Goal: Task Accomplishment & Management: Use online tool/utility

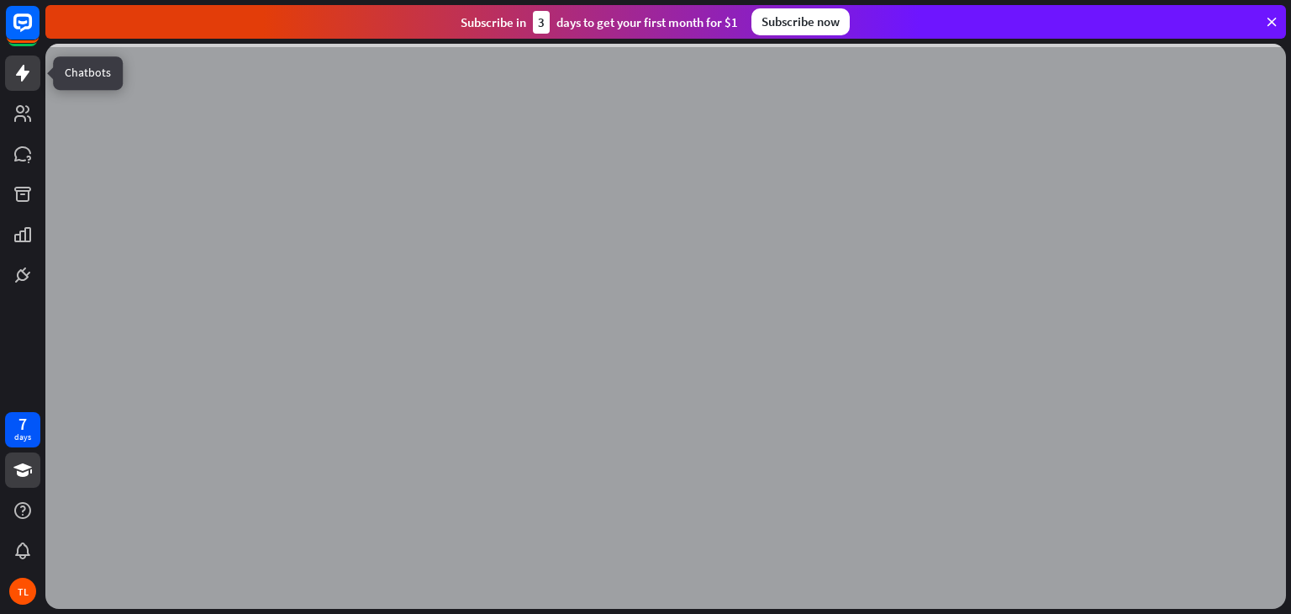
drag, startPoint x: 0, startPoint y: 0, endPoint x: 25, endPoint y: 73, distance: 77.3
click at [25, 73] on div at bounding box center [23, 73] width 20 height 20
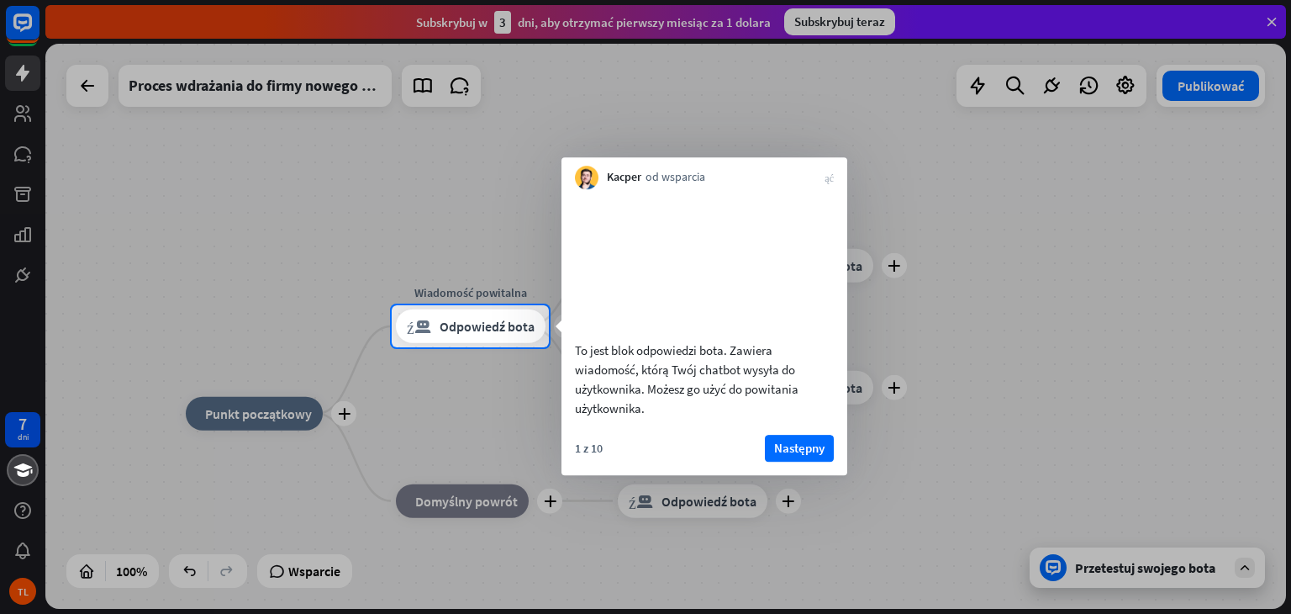
click at [807, 190] on div "To jest blok odpowiedzi bota. Zawiera wiadomość, którą Twój chatbot wysyła do u…" at bounding box center [704, 307] width 286 height 237
click at [433, 309] on div "odpowiedź_blokada_bota Odpowiedź bota" at bounding box center [471, 326] width 150 height 34
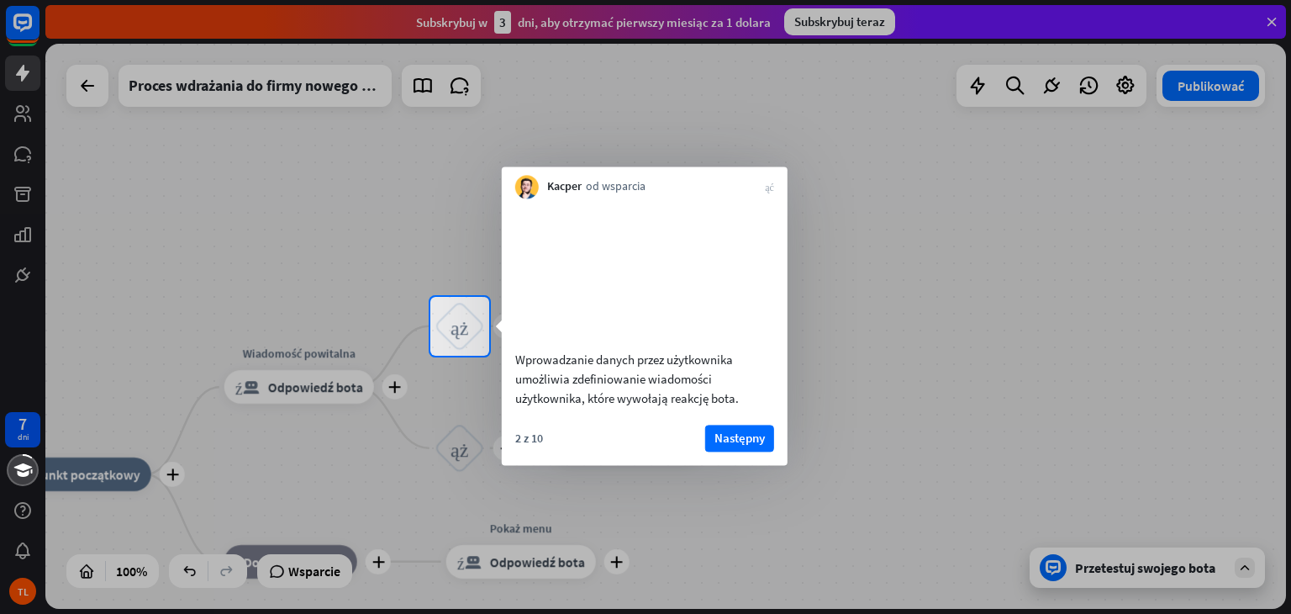
click at [295, 260] on div at bounding box center [645, 148] width 1291 height 297
click at [777, 188] on div "Kacper od wsparcia zamknąć" at bounding box center [644, 182] width 286 height 32
click at [766, 189] on font "zamknąć" at bounding box center [768, 187] width 9 height 10
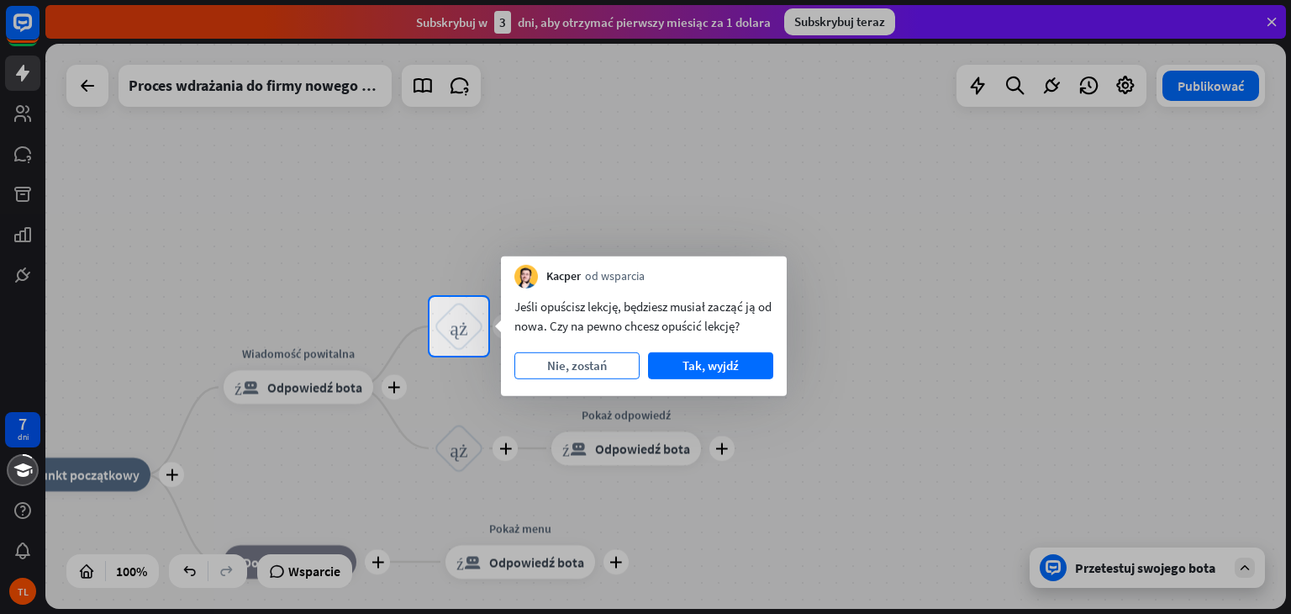
click at [608, 375] on button "Nie, zostań" at bounding box center [576, 365] width 125 height 27
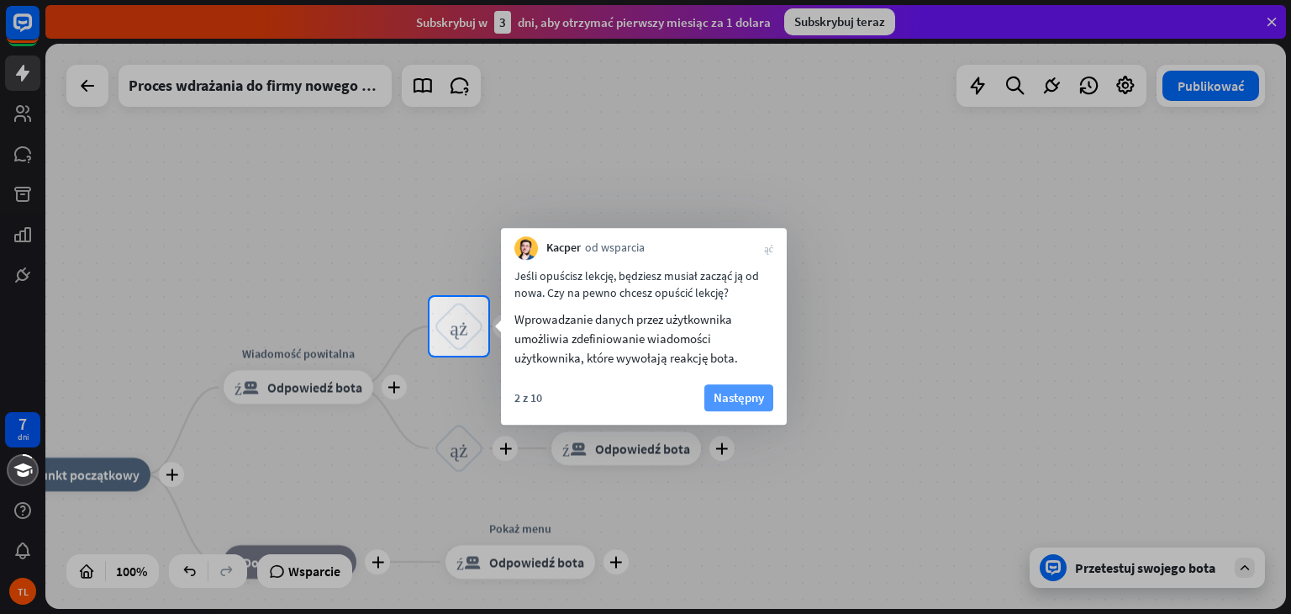
click at [740, 404] on font "Następny" at bounding box center [739, 397] width 50 height 16
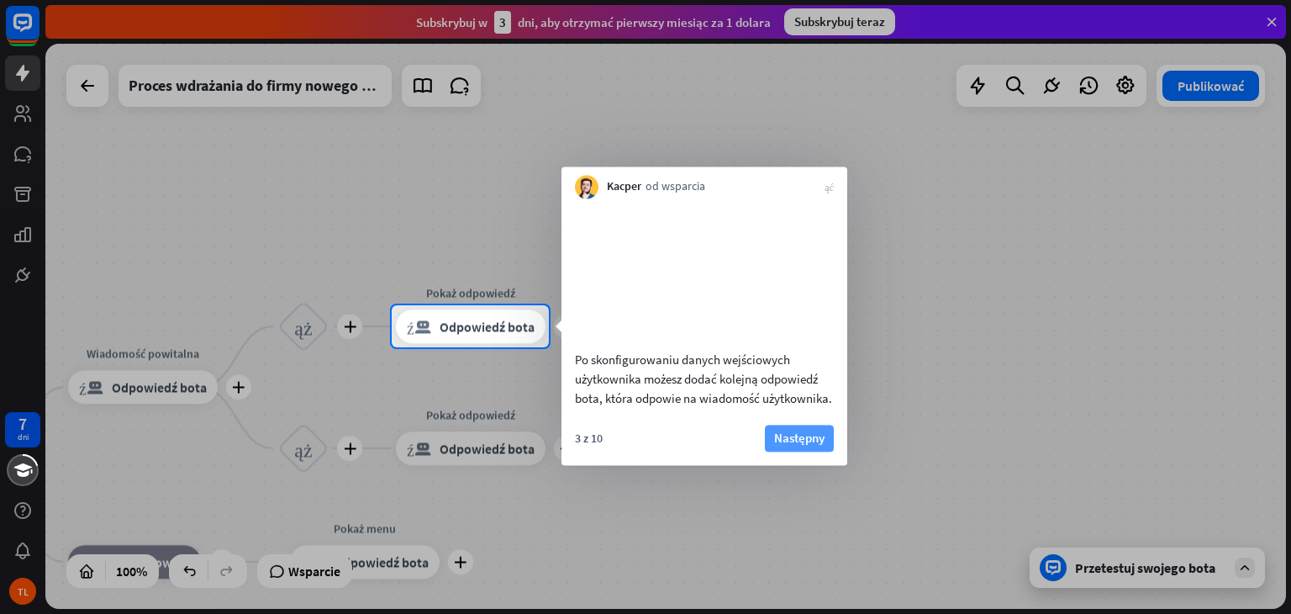
click at [782, 445] on font "Następny" at bounding box center [799, 437] width 50 height 16
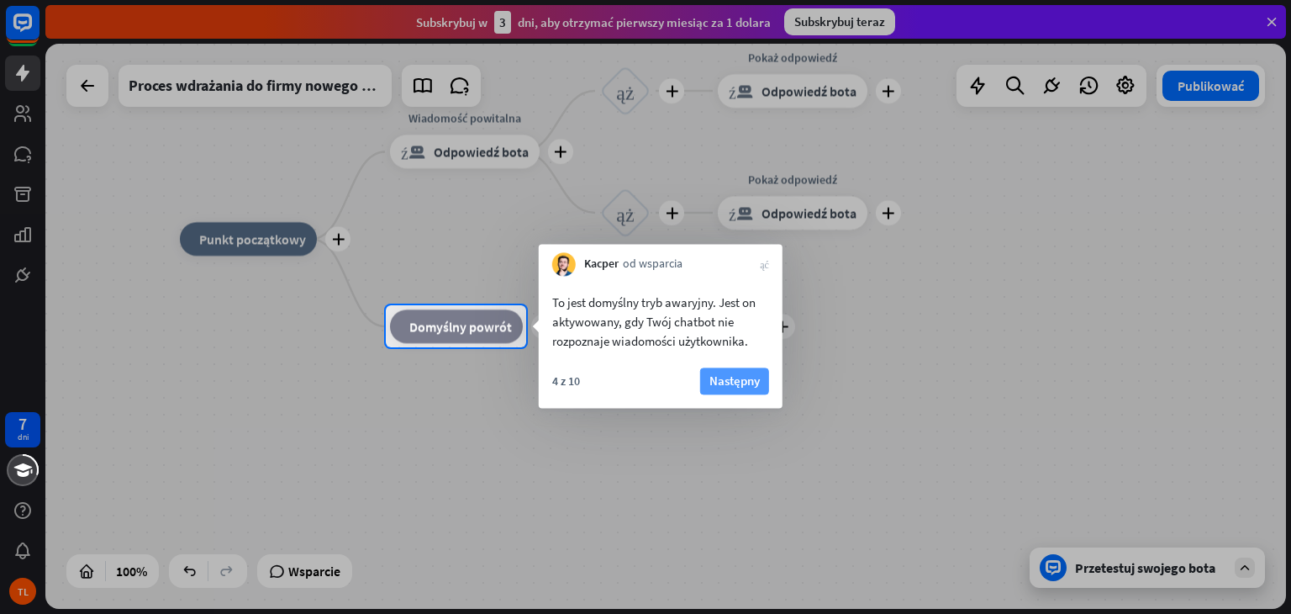
click at [729, 388] on font "Następny" at bounding box center [734, 381] width 50 height 24
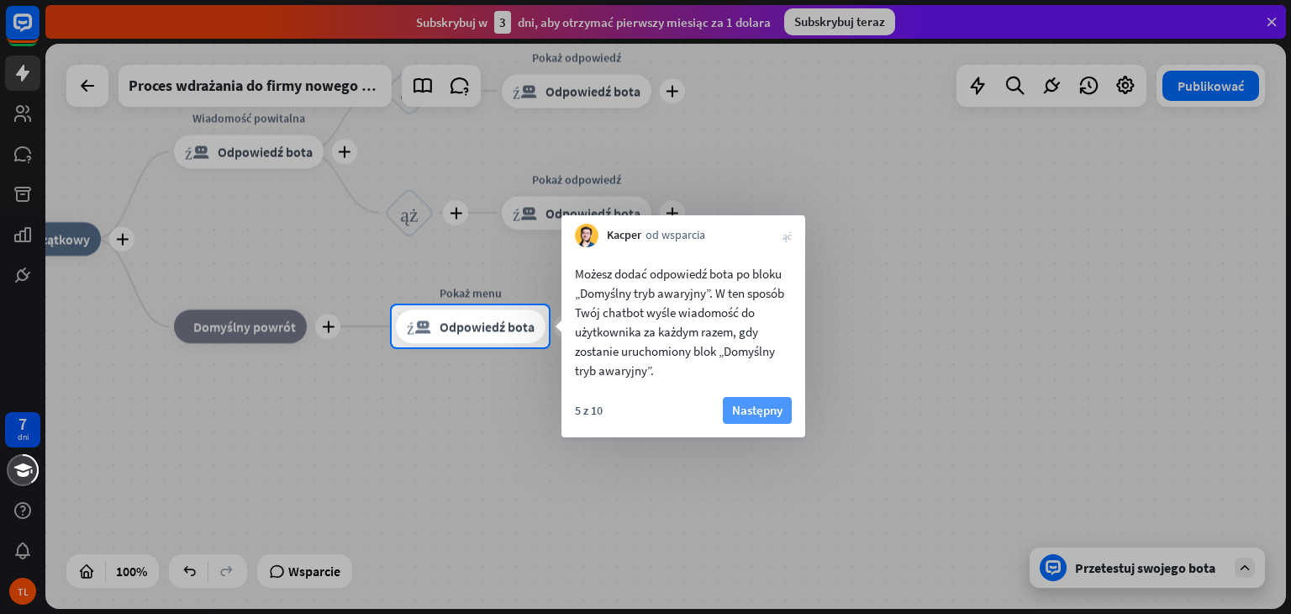
click at [761, 417] on font "Następny" at bounding box center [757, 410] width 50 height 16
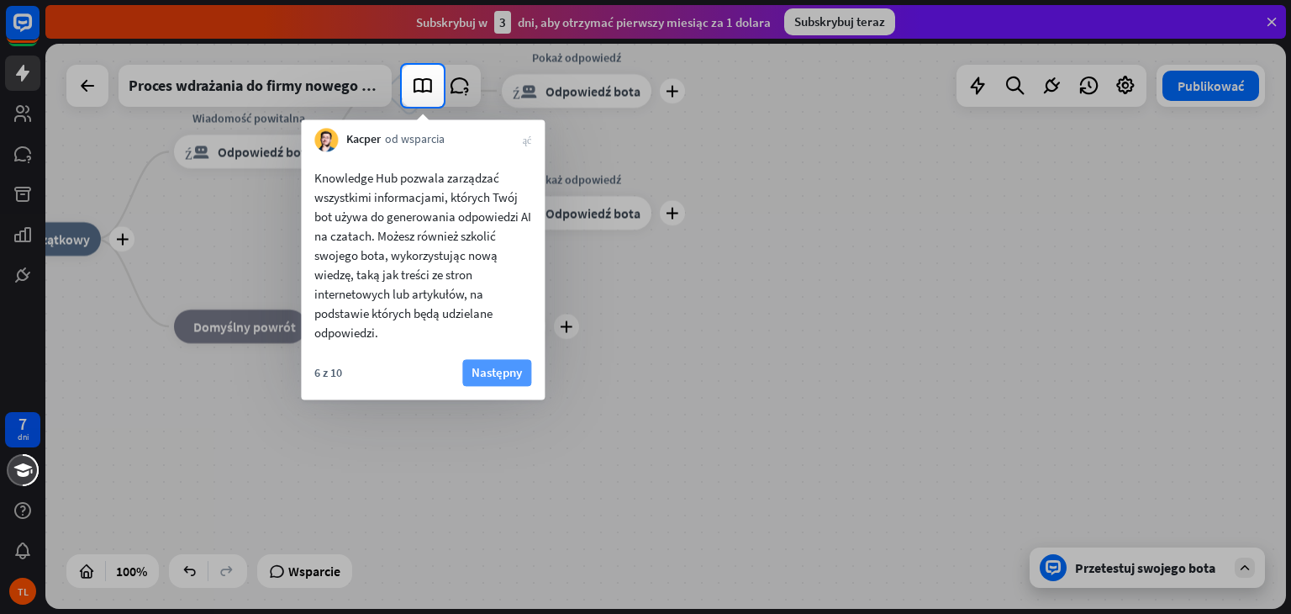
click at [481, 366] on font "Następny" at bounding box center [496, 372] width 50 height 16
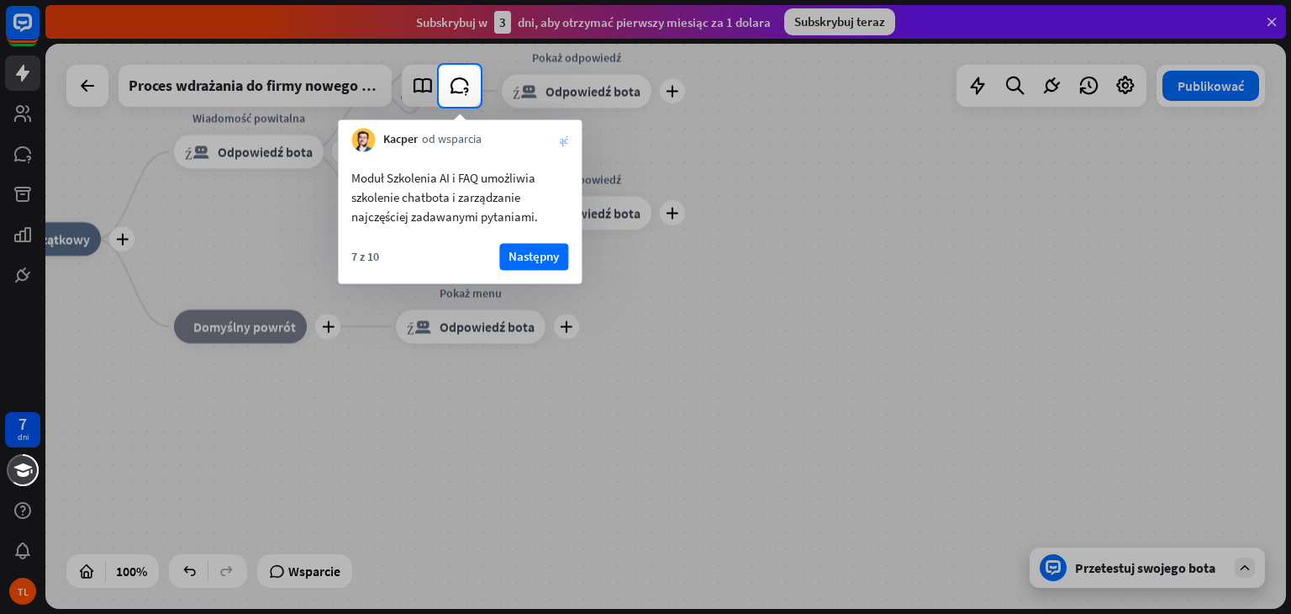
click at [562, 141] on font "zamknąć" at bounding box center [564, 139] width 9 height 10
click at [562, 141] on div "Kacper od wsparcia zamknąć" at bounding box center [460, 135] width 244 height 32
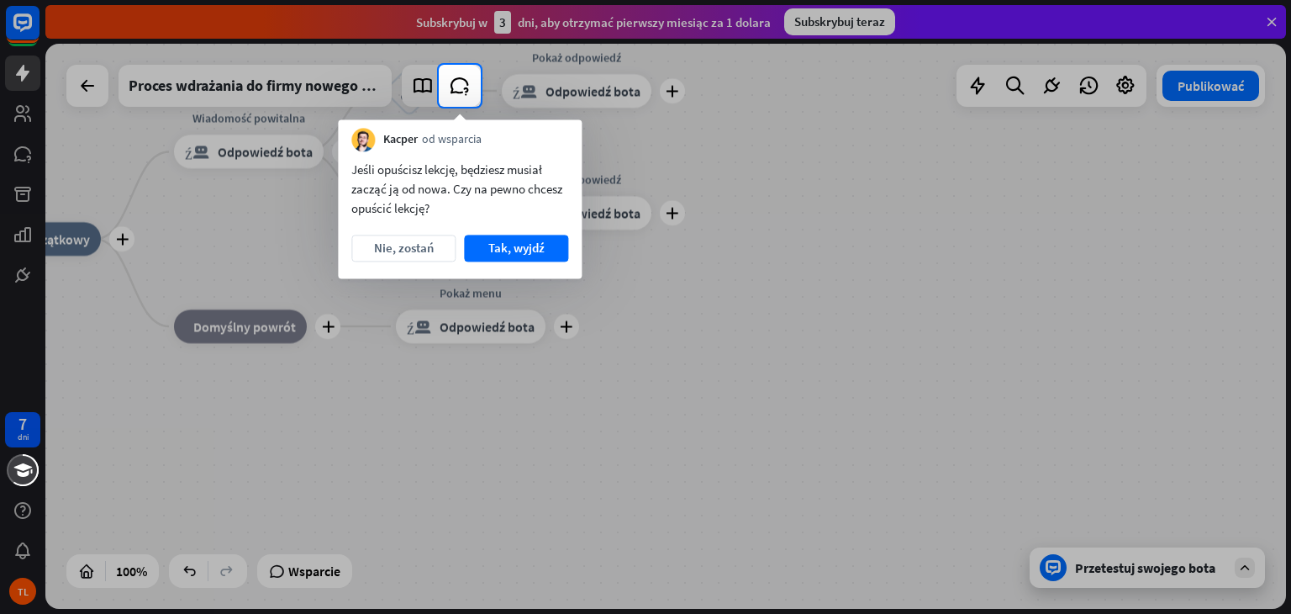
click at [562, 141] on div "Kacper od wsparcia" at bounding box center [460, 135] width 244 height 32
drag, startPoint x: 562, startPoint y: 141, endPoint x: 537, endPoint y: 253, distance: 114.6
click at [537, 253] on div "[PERSON_NAME] od wsparcia Jeśli opuścisz lekcję, będziesz musiał zacząć ją od n…" at bounding box center [460, 198] width 244 height 159
click at [537, 253] on font "Tak, wyjdź" at bounding box center [516, 248] width 56 height 16
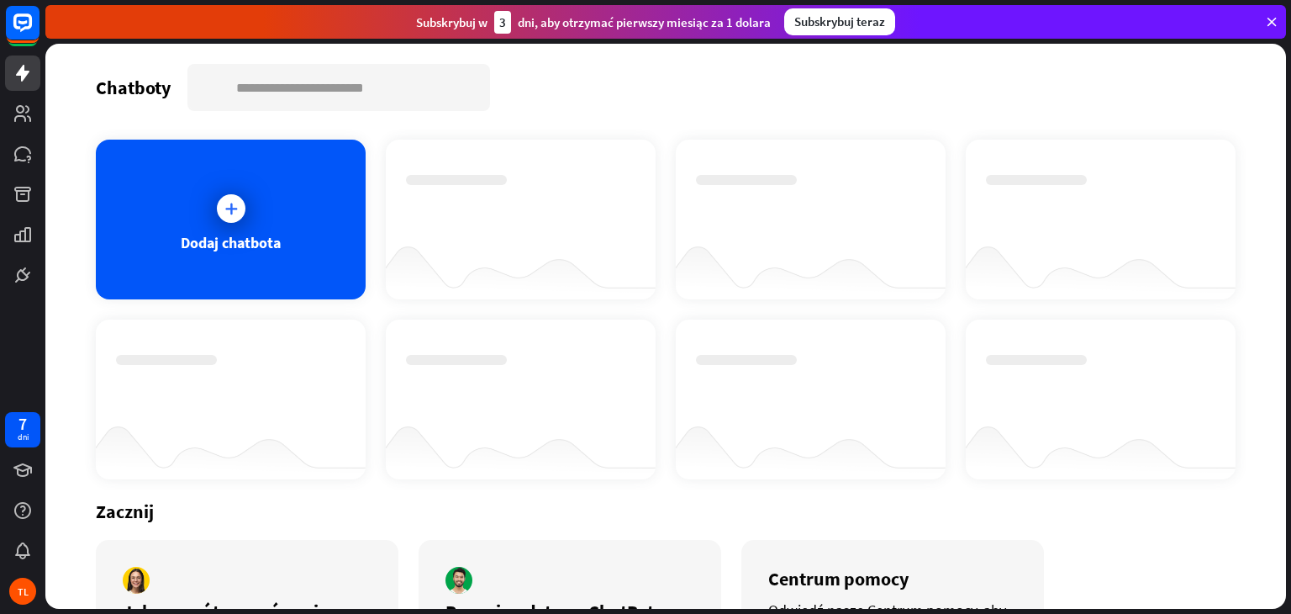
drag, startPoint x: 429, startPoint y: 475, endPoint x: 227, endPoint y: 124, distance: 404.8
click at [227, 124] on div "Chatboty szukaj Dodaj chatbota Zacznij Jak zacząć tworzyć swoje chatboty Ogląda…" at bounding box center [665, 326] width 1240 height 565
click at [234, 171] on div "Dodaj chatbota" at bounding box center [231, 220] width 270 height 160
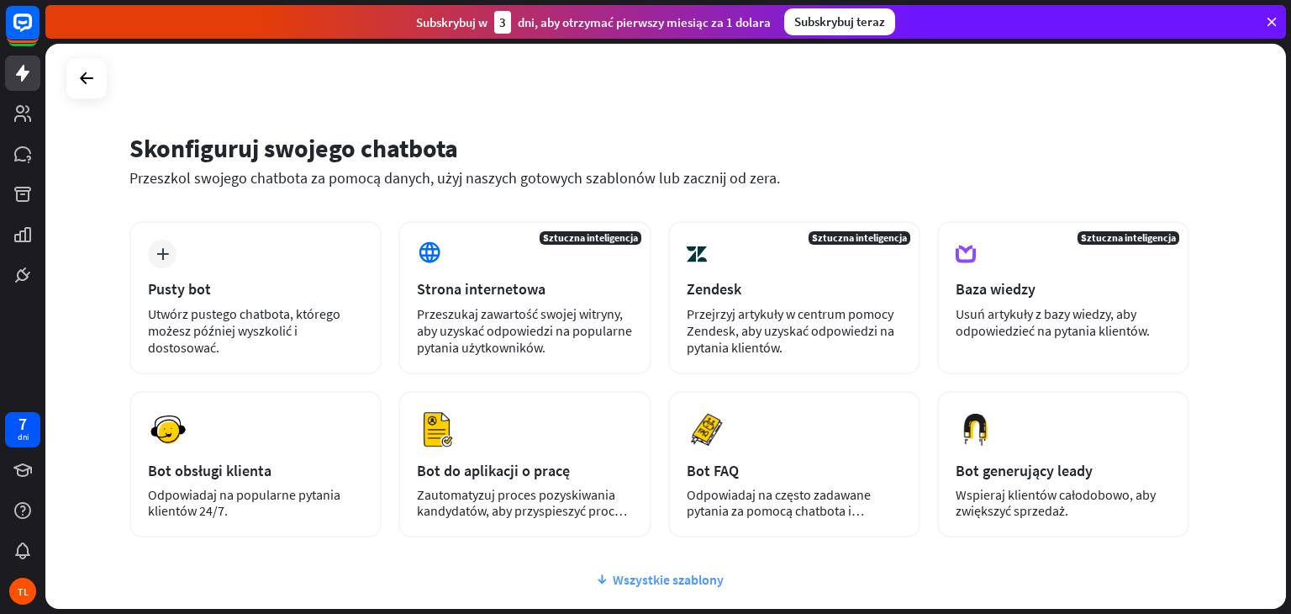
click at [627, 576] on font "Wszystkie szablony" at bounding box center [668, 579] width 111 height 17
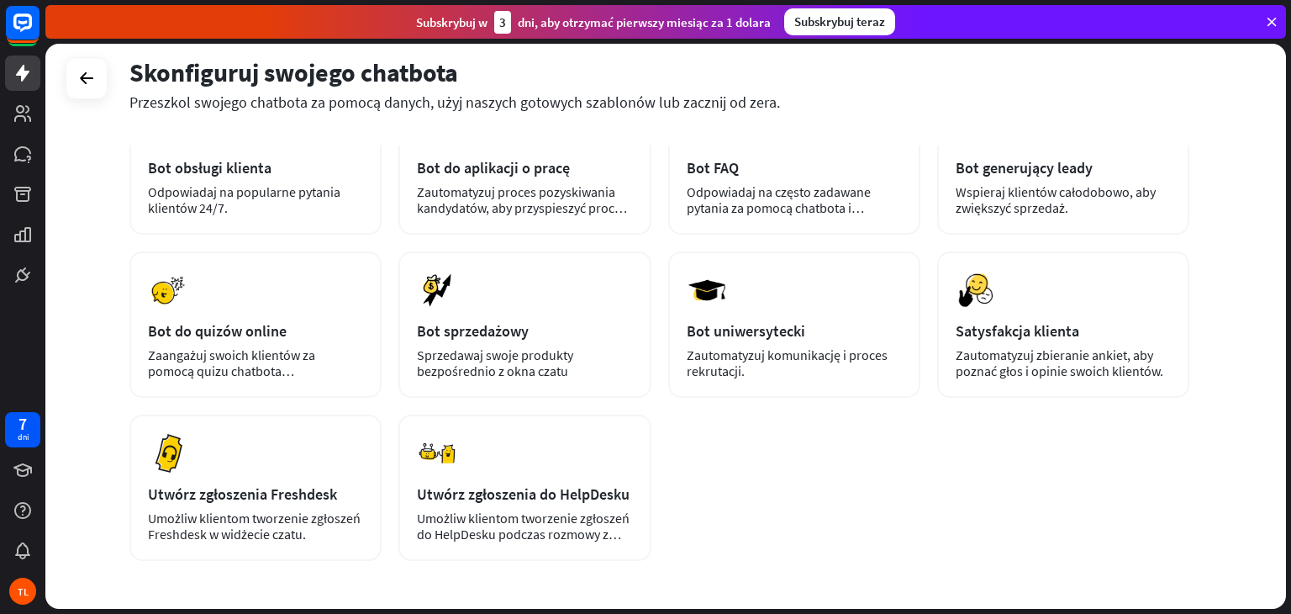
scroll to position [269, 0]
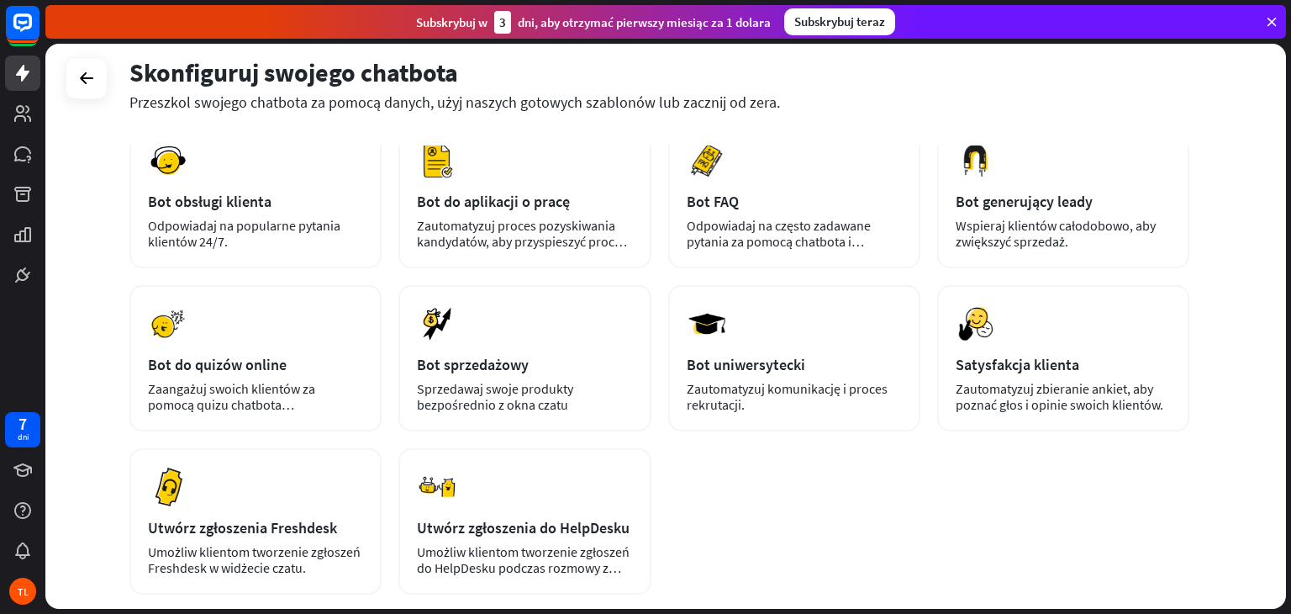
click at [1018, 508] on div "plus Pusty bot Utwórz pustego chatbota, którego możesz później wyszkolić i dost…" at bounding box center [659, 273] width 1060 height 642
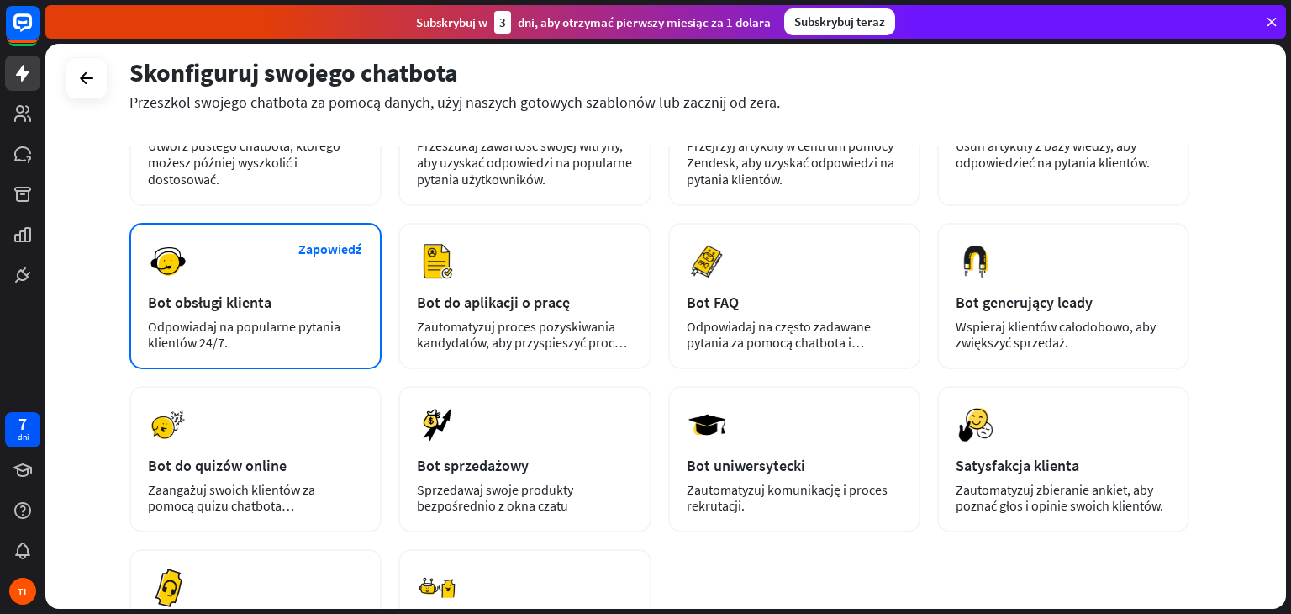
scroll to position [134, 0]
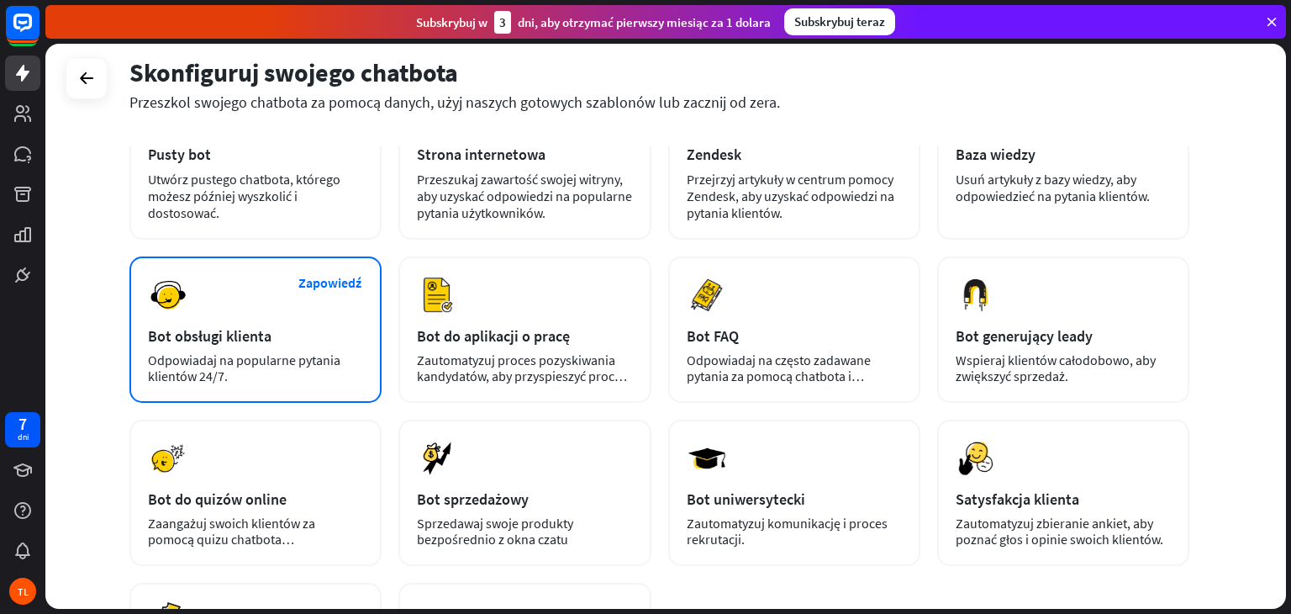
click at [268, 371] on div "Odpowiadaj na popularne pytania klientów 24/7." at bounding box center [255, 368] width 215 height 32
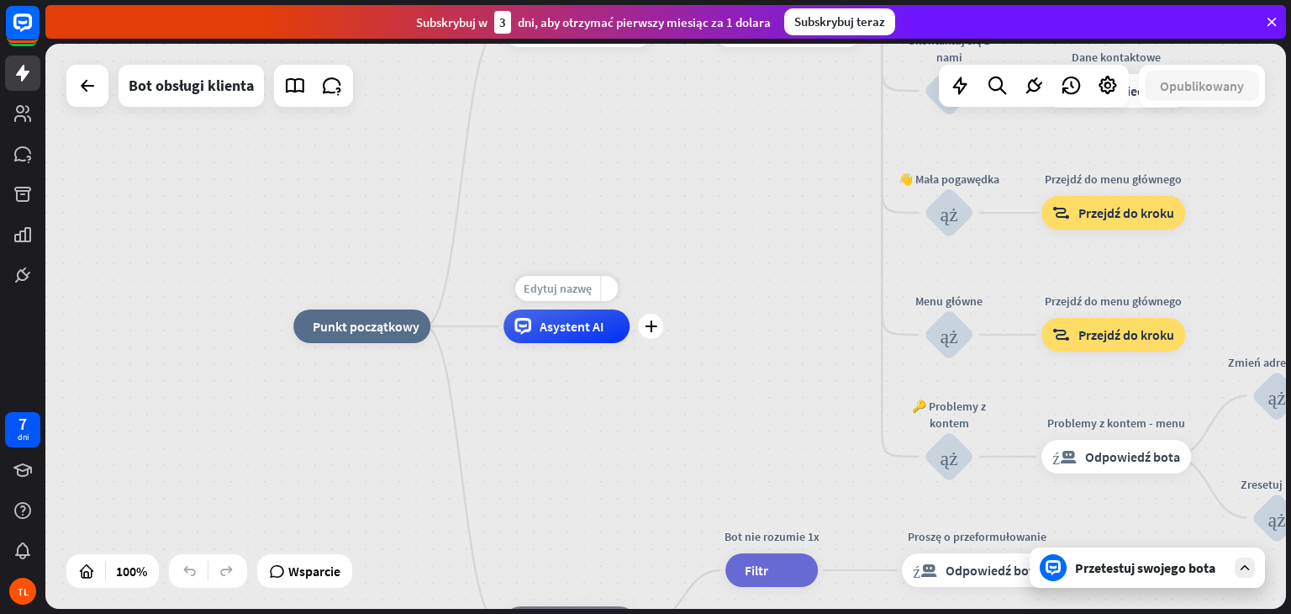
click at [561, 298] on div "Edytuj nazwę" at bounding box center [557, 288] width 85 height 25
click at [587, 337] on div "Asystent AI" at bounding box center [566, 326] width 126 height 34
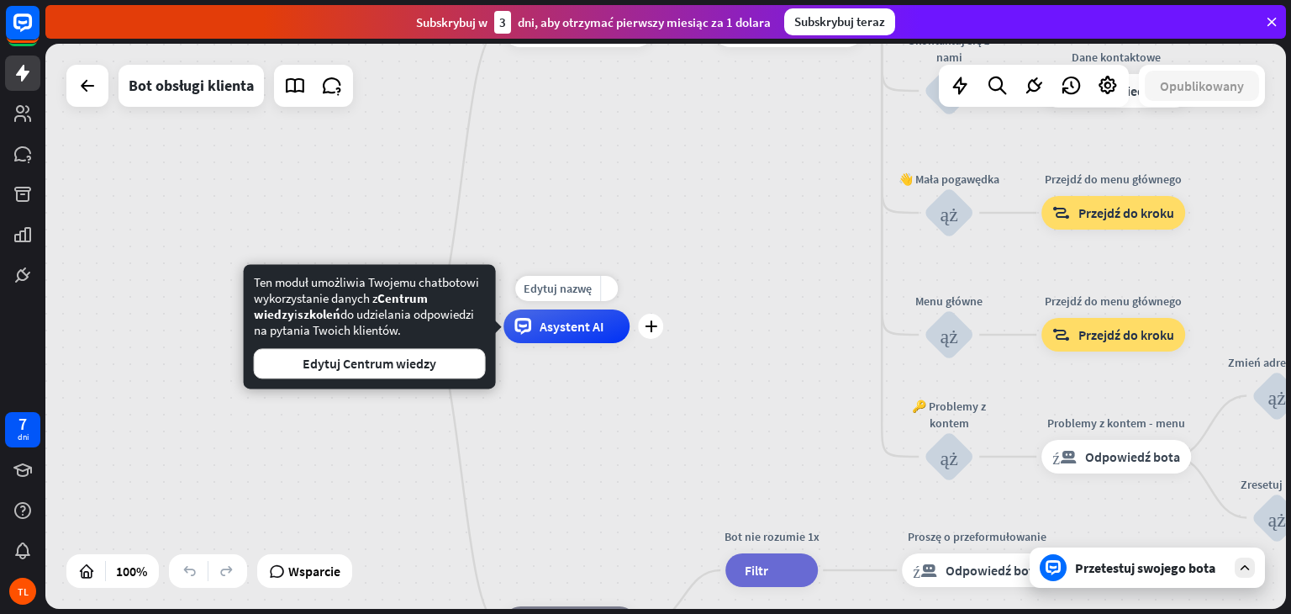
click at [548, 320] on font "Asystent AI" at bounding box center [572, 326] width 65 height 17
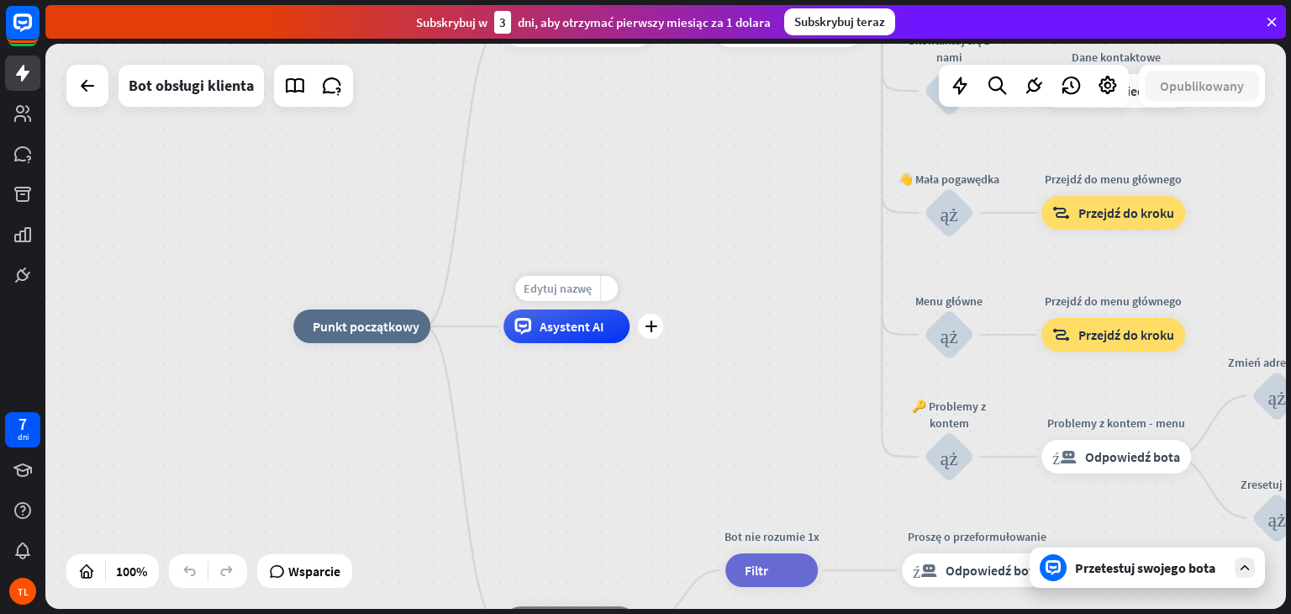
click at [554, 294] on font "Edytuj nazwę" at bounding box center [558, 288] width 68 height 15
type input "**********"
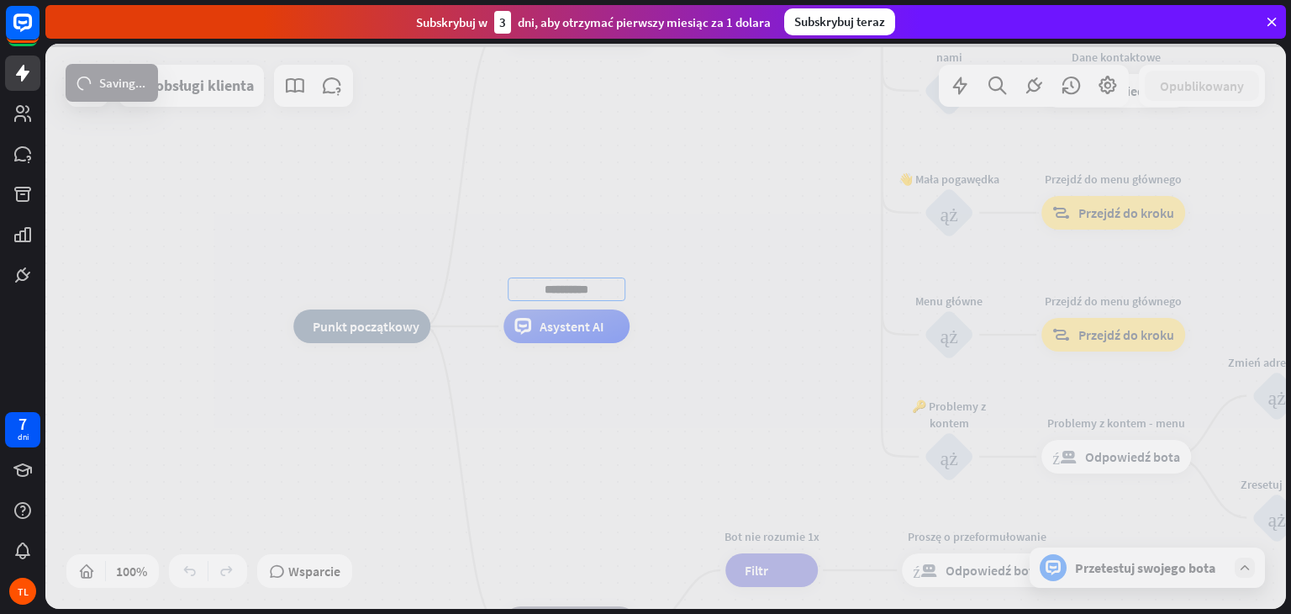
click at [717, 285] on div "strona_domowa_2 Punkt początkowy Welcome message odpowiedź_blokada_bota Odpowie…" at bounding box center [665, 326] width 1240 height 565
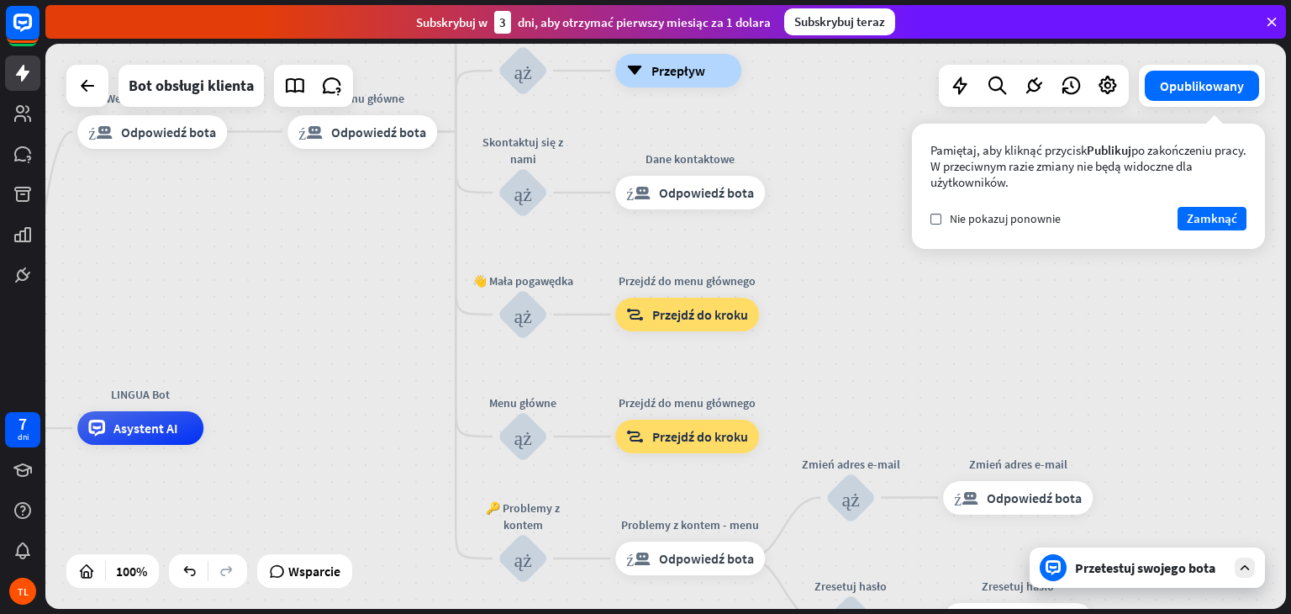
drag, startPoint x: 837, startPoint y: 453, endPoint x: 411, endPoint y: 556, distance: 438.3
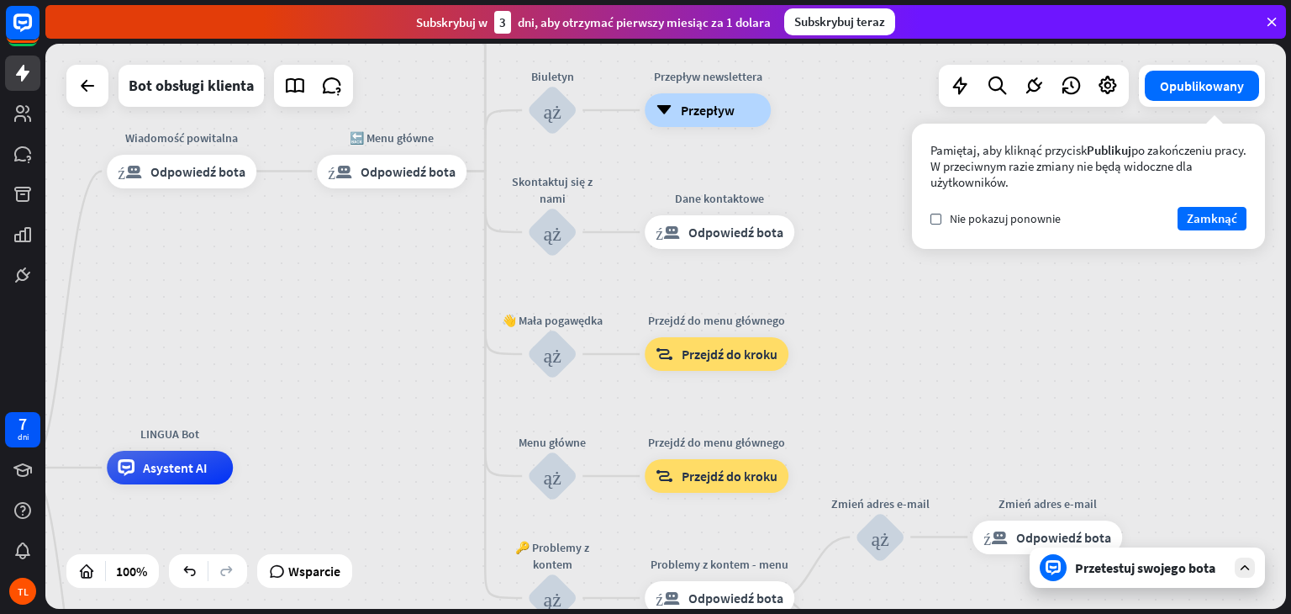
drag, startPoint x: 396, startPoint y: 254, endPoint x: 427, endPoint y: 293, distance: 50.3
click at [427, 293] on div "strona_domowa_2 Punkt początkowy Wiadomość powitalna odpowiedź_blokada_bota Odp…" at bounding box center [665, 326] width 1240 height 565
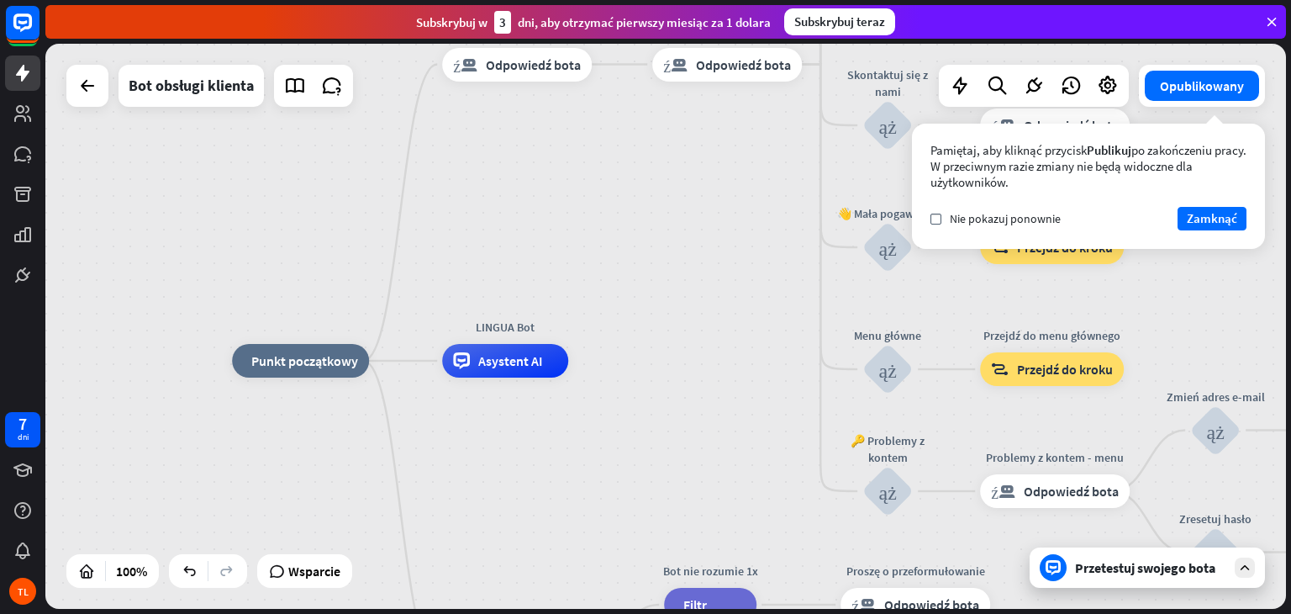
drag, startPoint x: 427, startPoint y: 293, endPoint x: 763, endPoint y: 142, distance: 368.6
click at [766, 146] on div "strona_domowa_2 Punkt początkowy Wiadomość powitalna odpowiedź_blokada_bota Odp…" at bounding box center [665, 326] width 1240 height 565
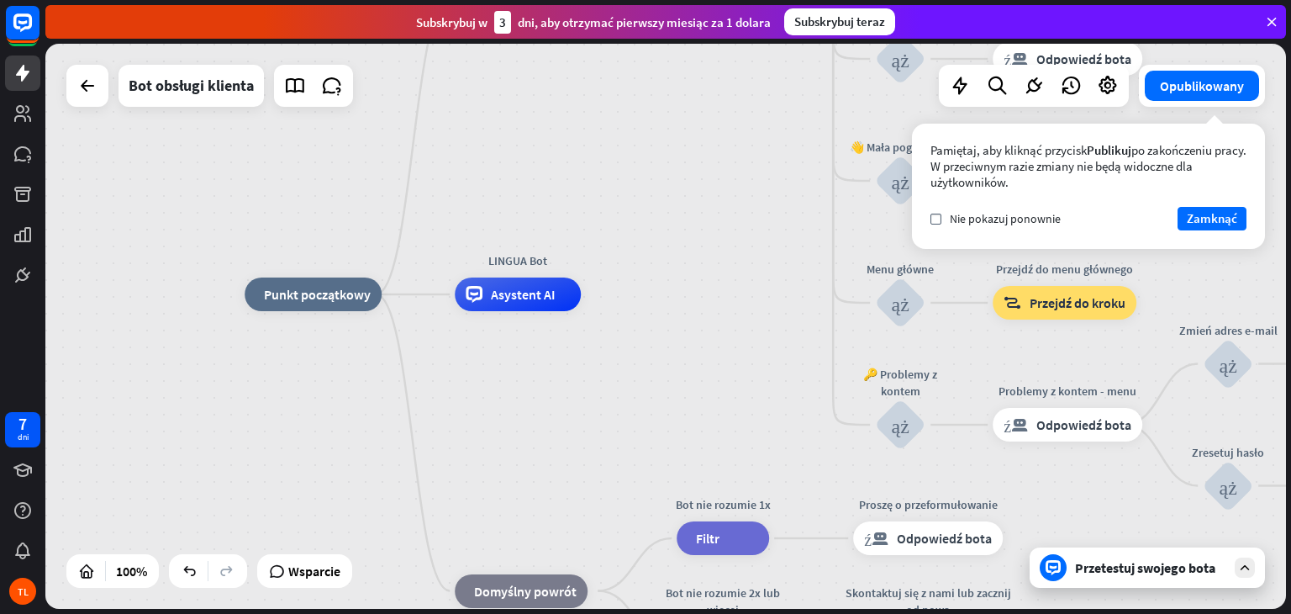
drag, startPoint x: 721, startPoint y: 377, endPoint x: 719, endPoint y: 324, distance: 53.8
click at [719, 324] on div "strona_domowa_2 Punkt początkowy Wiadomość powitalna odpowiedź_blokada_bota Odp…" at bounding box center [865, 576] width 1240 height 565
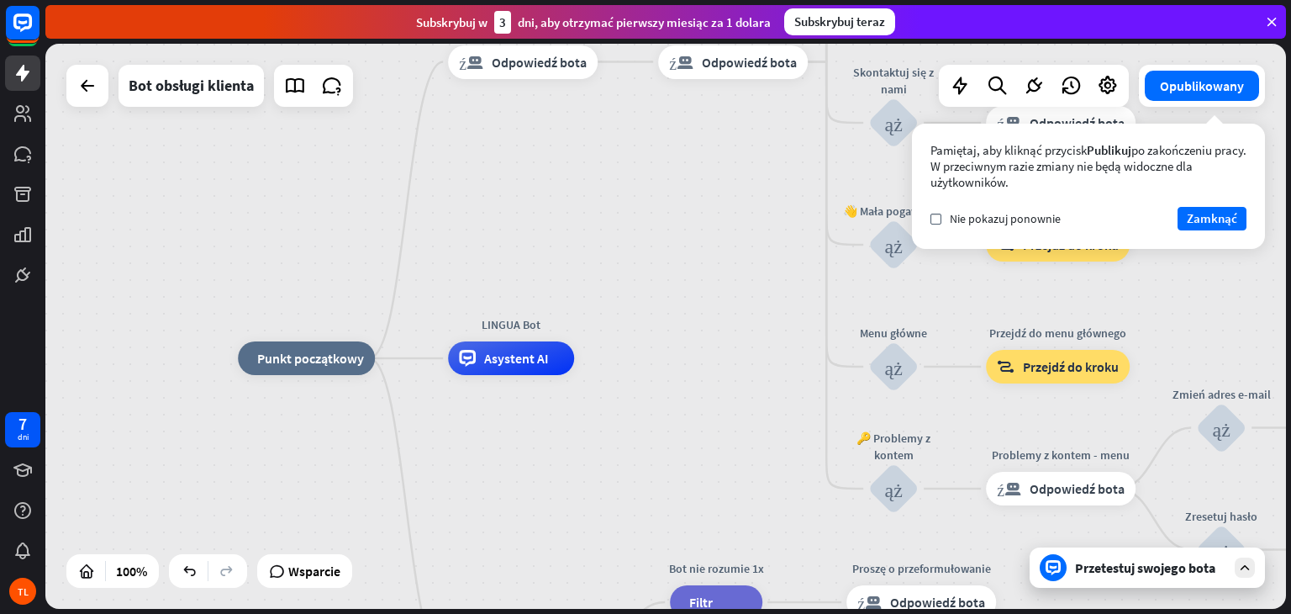
click at [693, 364] on div "strona_domowa_2 Punkt początkowy Wiadomość powitalna odpowiedź_blokada_bota Odp…" at bounding box center [665, 326] width 1240 height 565
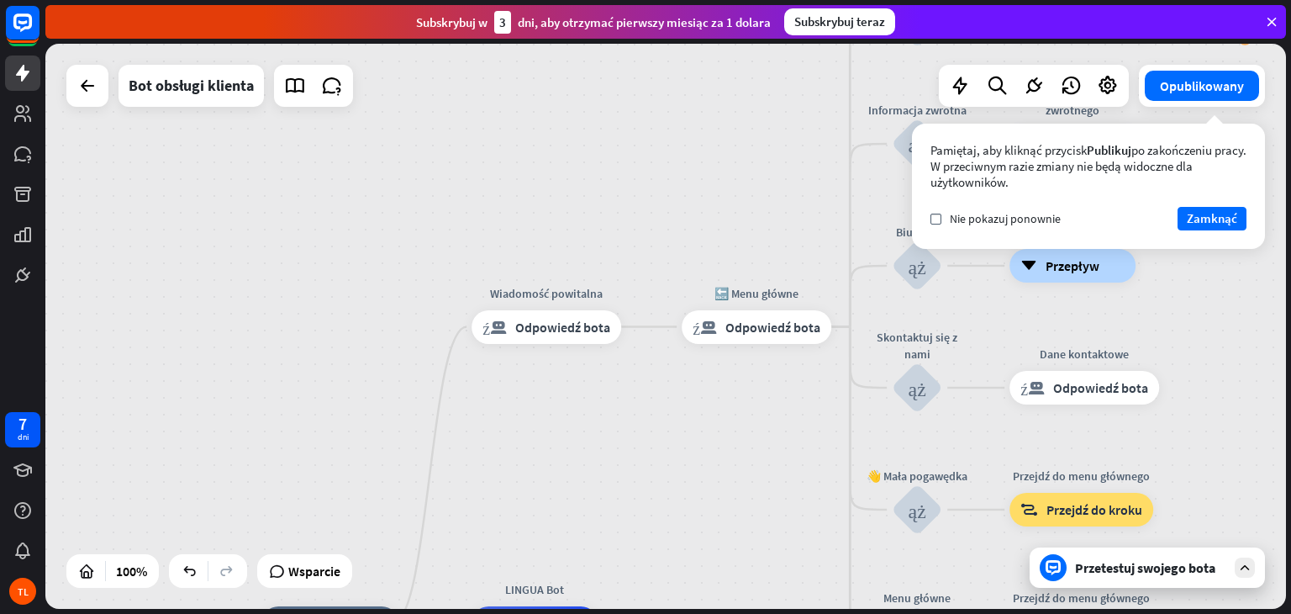
drag, startPoint x: 661, startPoint y: 131, endPoint x: 688, endPoint y: 385, distance: 255.2
click at [688, 385] on div "strona_domowa_2 Punkt początkowy Wiadomość powitalna odpowiedź_blokada_bota Odp…" at bounding box center [665, 326] width 1240 height 565
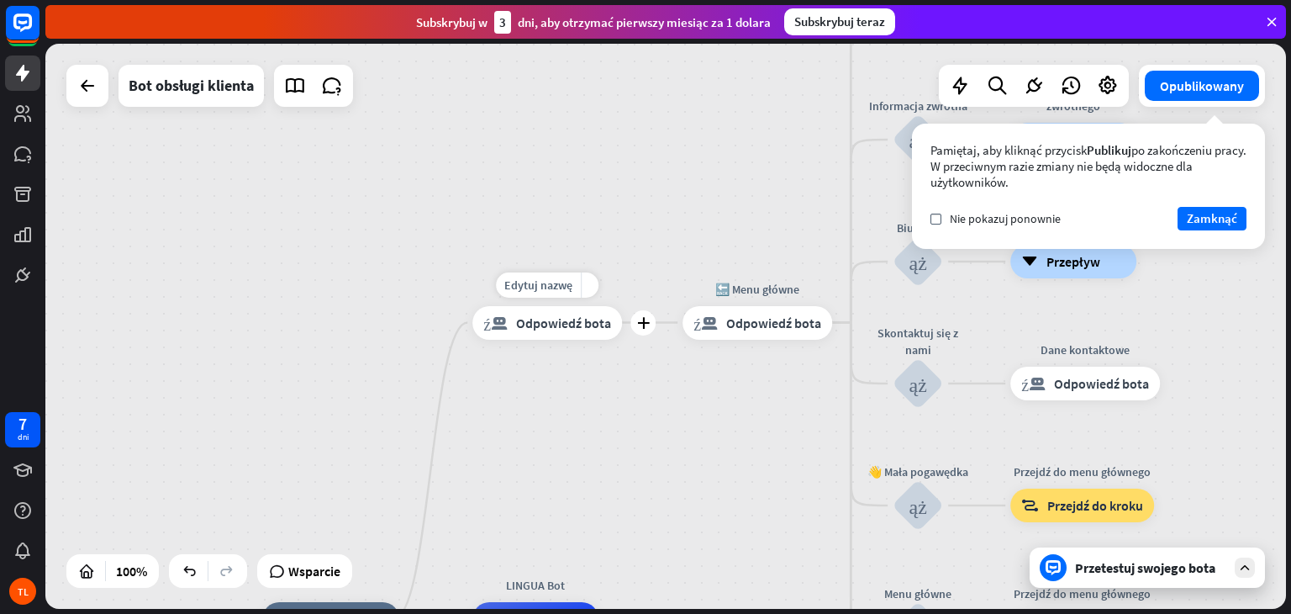
click at [575, 319] on font "Odpowiedź bota" at bounding box center [563, 322] width 95 height 17
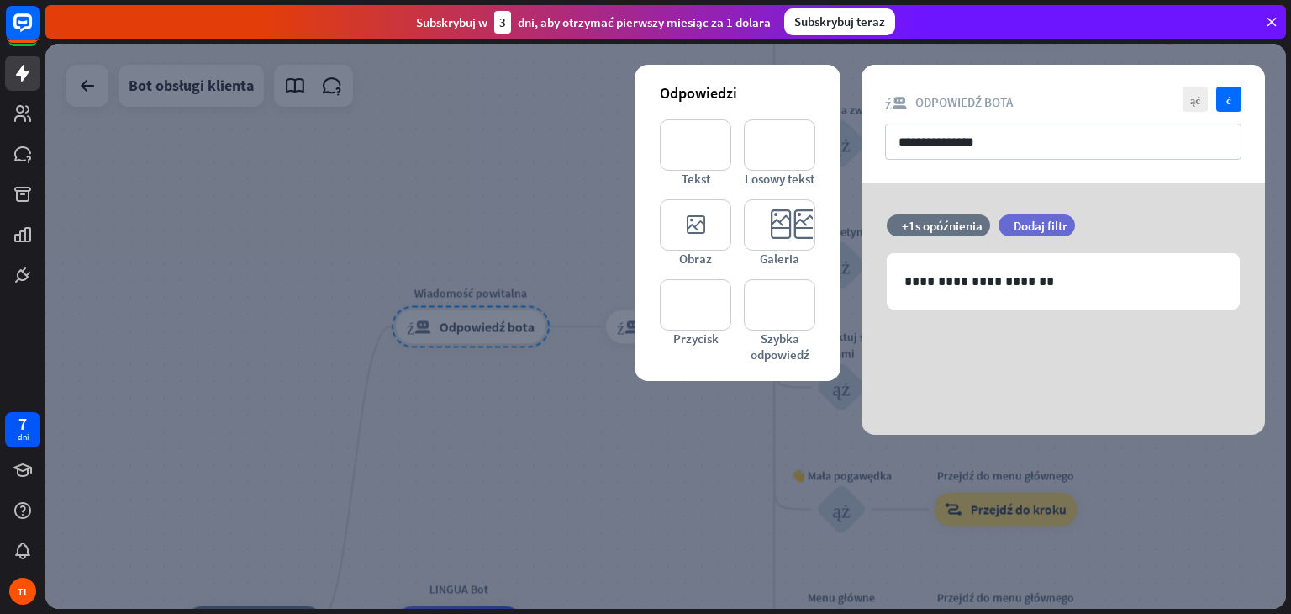
click at [1059, 106] on div "odpowiedź_blokada_bota Odpowiedź bota" at bounding box center [1063, 102] width 356 height 16
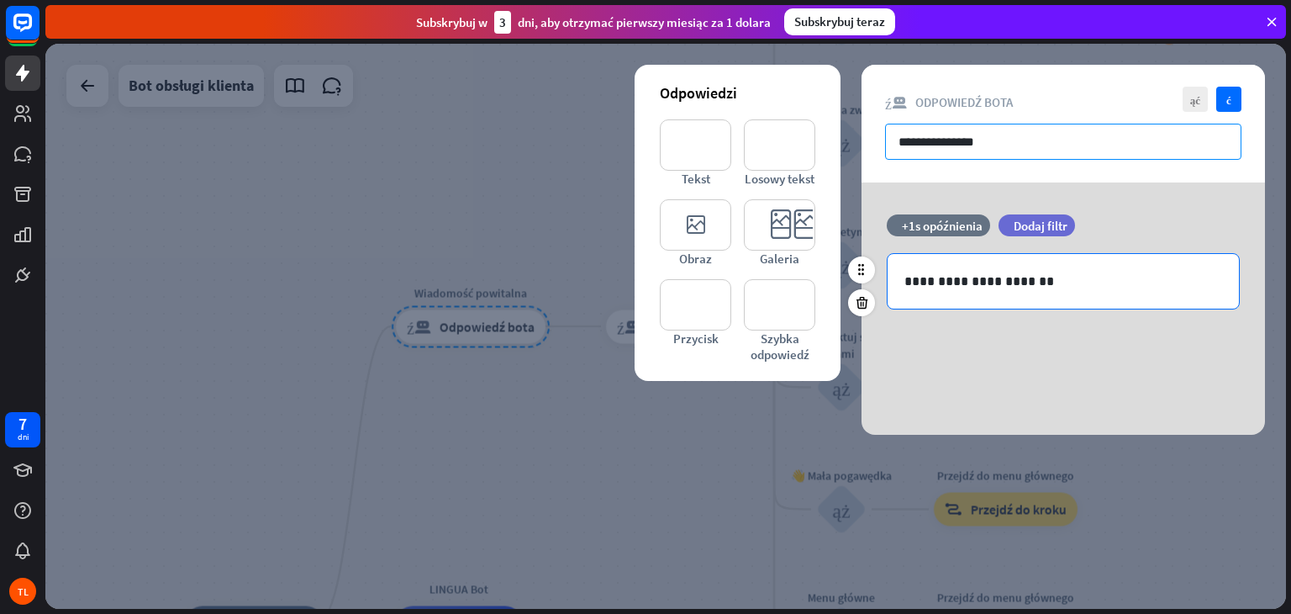
drag, startPoint x: 1052, startPoint y: 129, endPoint x: 1040, endPoint y: 283, distance: 155.2
click at [1040, 283] on div "**********" at bounding box center [1062, 250] width 403 height 370
click at [1040, 283] on p "**********" at bounding box center [1063, 281] width 318 height 21
drag, startPoint x: 1040, startPoint y: 283, endPoint x: 894, endPoint y: 297, distance: 146.0
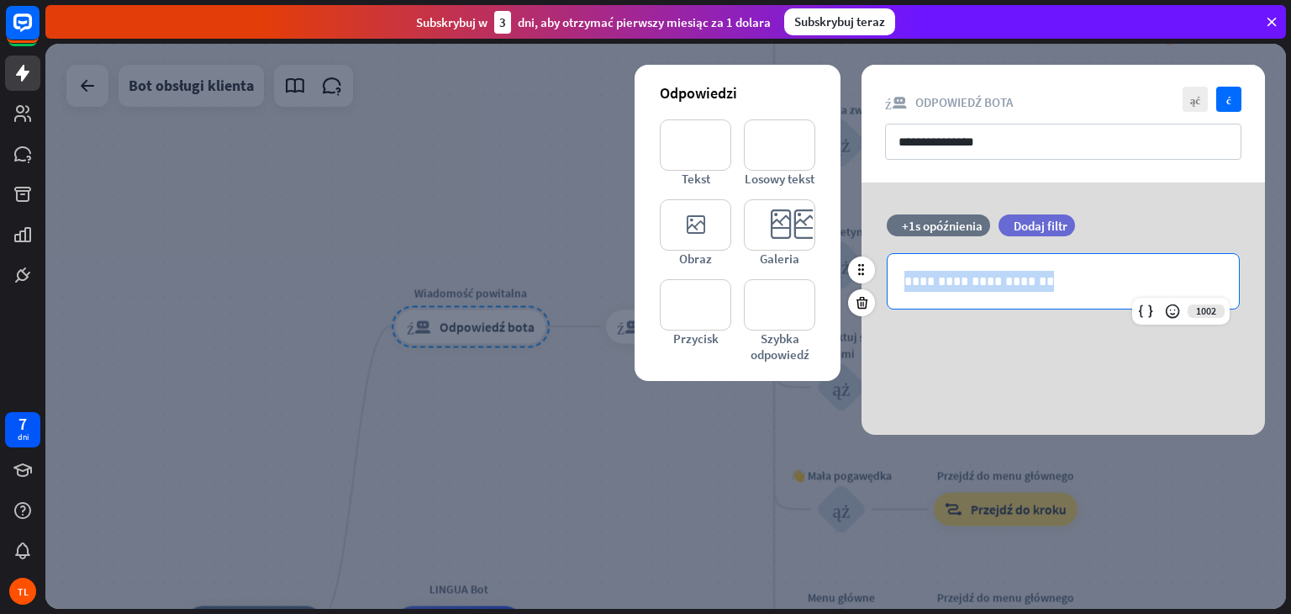
click at [894, 297] on div "**********" at bounding box center [1063, 281] width 351 height 55
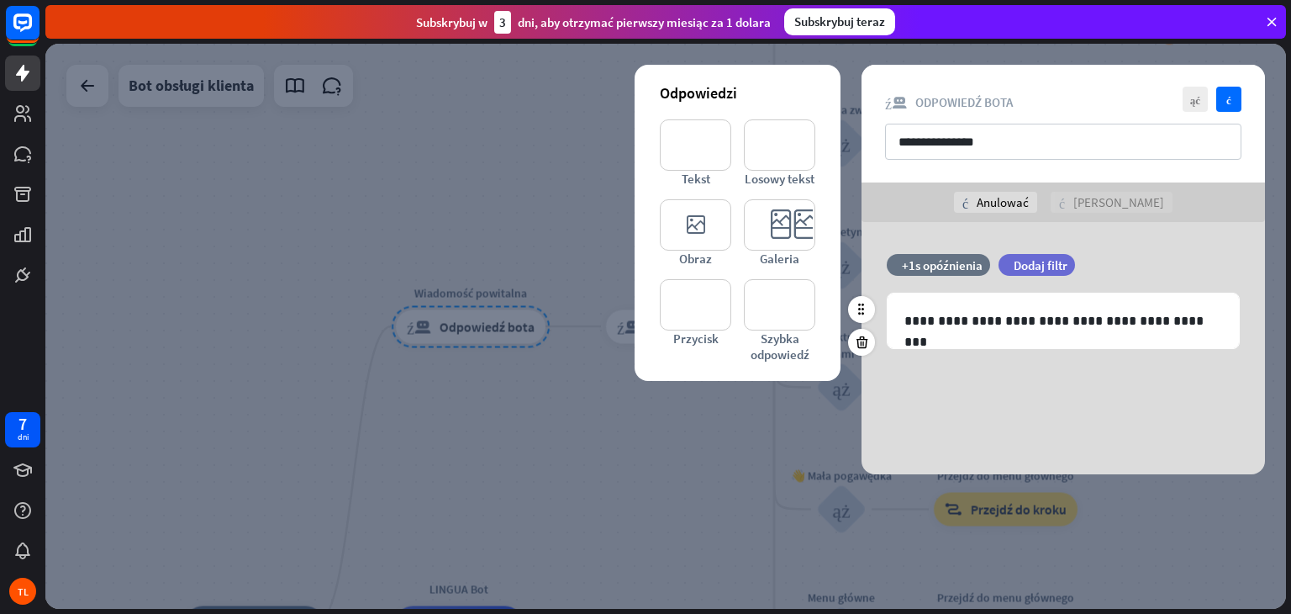
click at [1099, 269] on div "filtr Dodaj filtr" at bounding box center [1078, 265] width 161 height 22
click at [1255, 59] on div at bounding box center [665, 326] width 1240 height 565
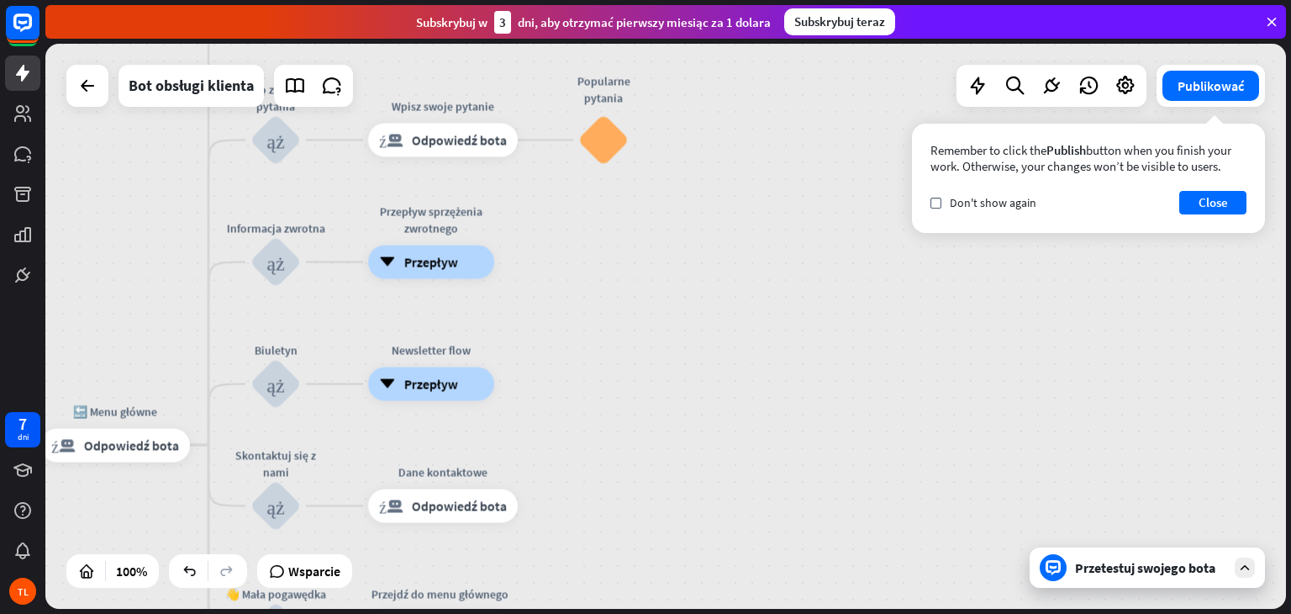
drag, startPoint x: 1187, startPoint y: 278, endPoint x: 669, endPoint y: 364, distance: 524.8
click at [611, 397] on div "strona_domowa_2 Punkt początkowy Wiadomość powitalna odpowiedź_blokada_bota Odp…" at bounding box center [665, 326] width 1240 height 565
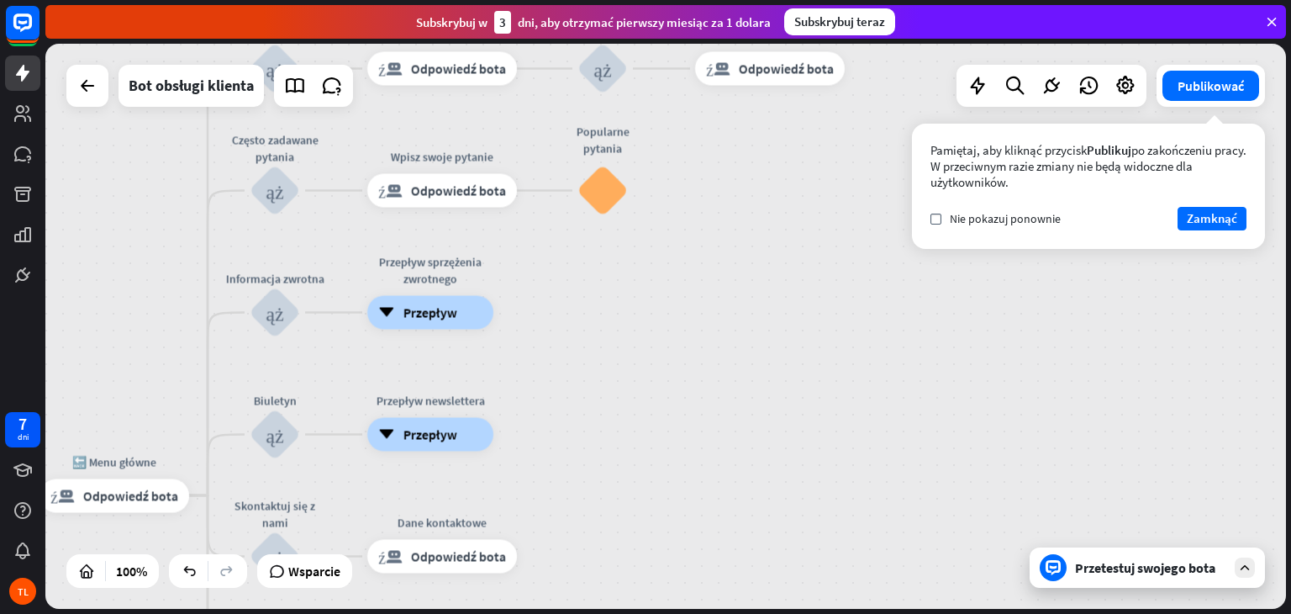
drag, startPoint x: 757, startPoint y: 245, endPoint x: 781, endPoint y: 347, distance: 105.2
click at [781, 347] on div "strona_domowa_2 Punkt początkowy Wiadomość powitalna odpowiedź_blokada_bota Odp…" at bounding box center [665, 326] width 1240 height 565
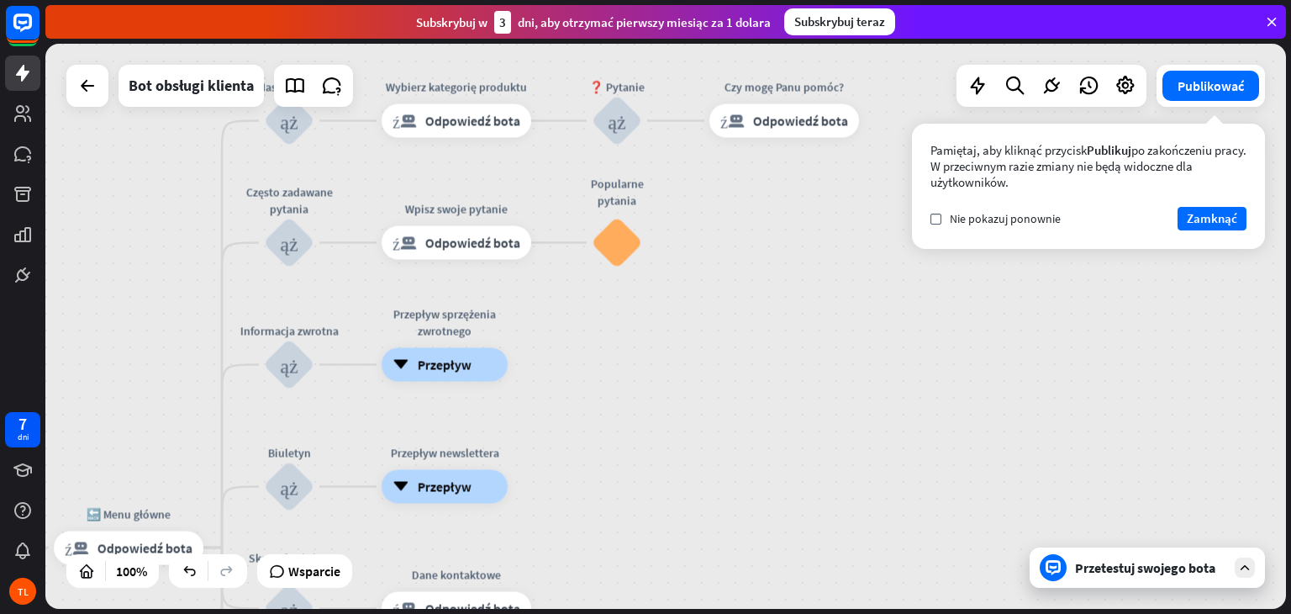
click at [1186, 103] on div "Publikować Pamiętaj, aby kliknąć przycisk Publikuj po zakończeniu pracy. W prze…" at bounding box center [1210, 86] width 108 height 42
click at [1208, 77] on font "Publikować" at bounding box center [1210, 85] width 66 height 17
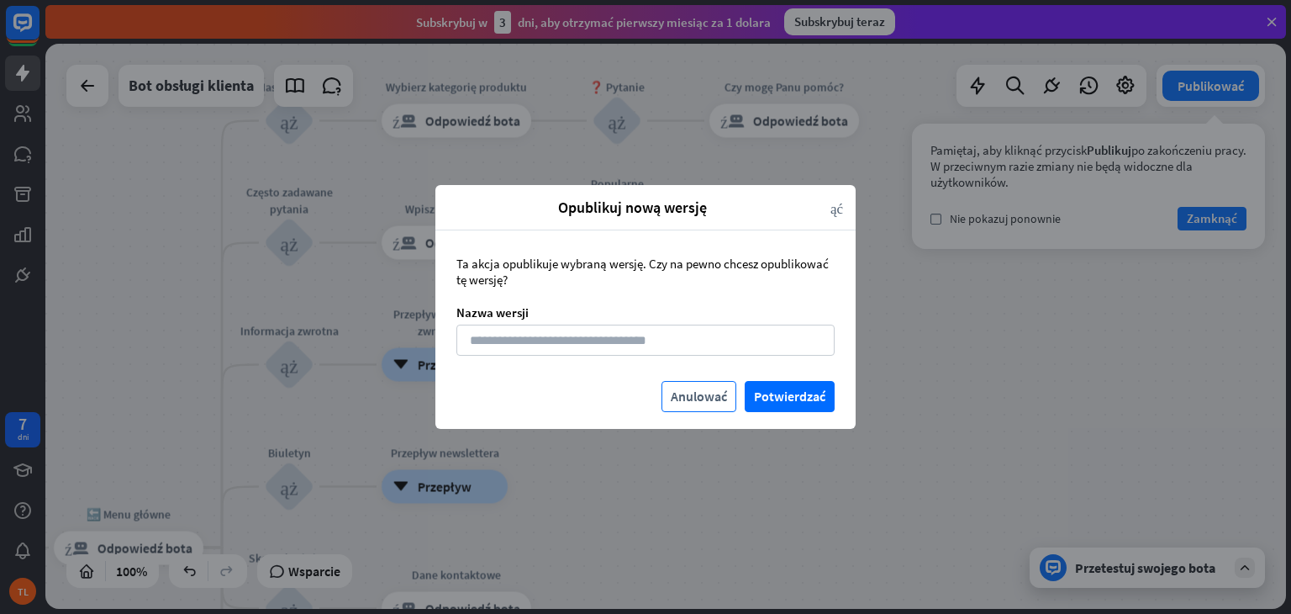
click at [692, 394] on font "Anulować" at bounding box center [699, 395] width 56 height 17
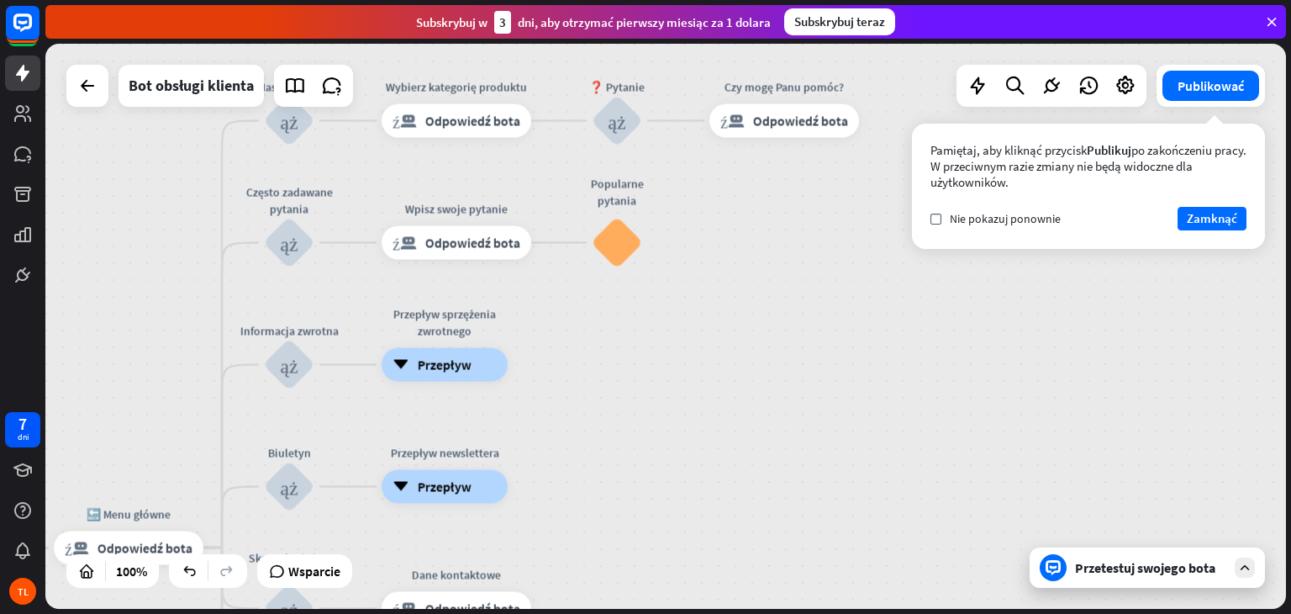
click at [1062, 575] on div at bounding box center [1053, 567] width 27 height 27
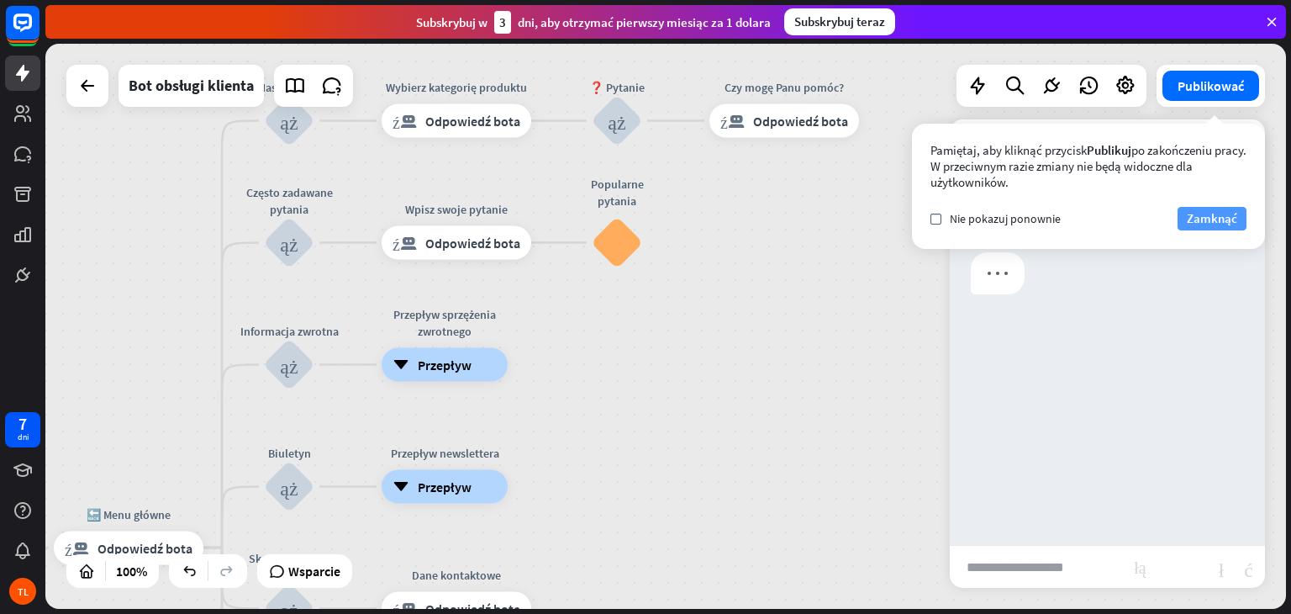
click at [1204, 224] on font "Zamknąć" at bounding box center [1212, 218] width 50 height 16
